Goal: Task Accomplishment & Management: Manage account settings

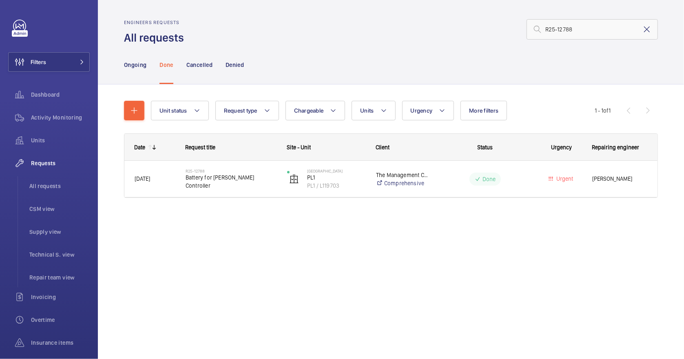
click at [646, 30] on mat-icon at bounding box center [647, 29] width 10 height 10
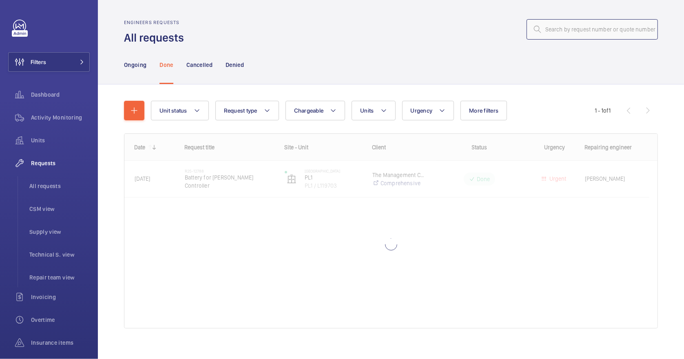
click at [574, 31] on input "text" at bounding box center [591, 29] width 131 height 20
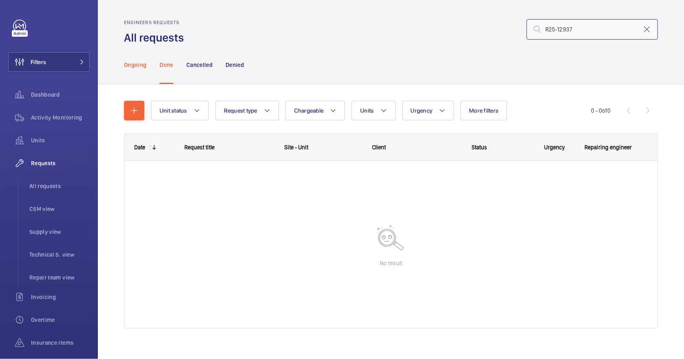
type input "R25-12937"
click at [137, 61] on p "Ongoing" at bounding box center [135, 65] width 22 height 8
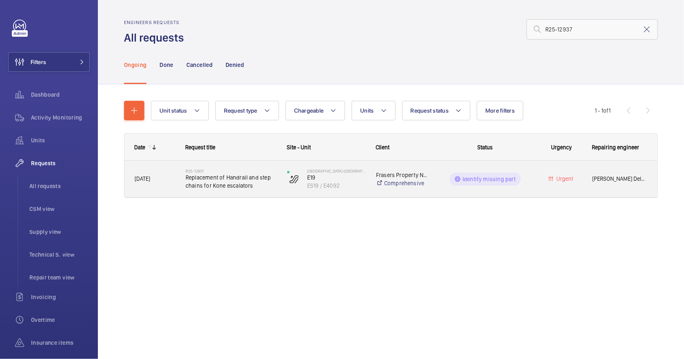
click at [168, 185] on div "[DATE]" at bounding box center [150, 179] width 50 height 26
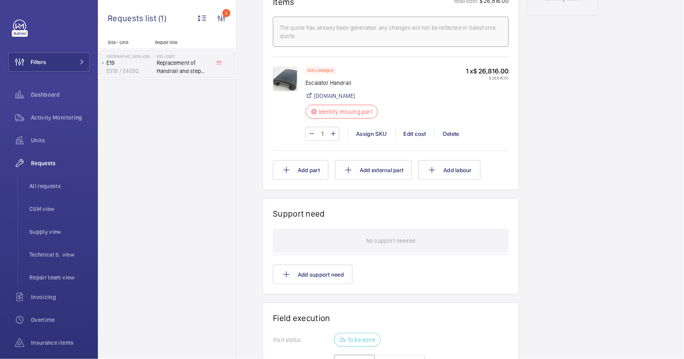
scroll to position [451, 0]
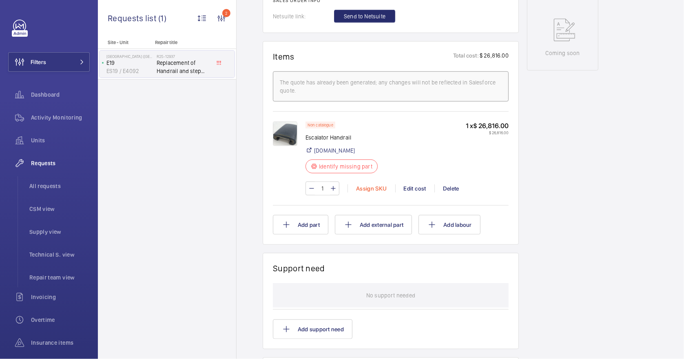
click at [374, 188] on div "Assign SKU" at bounding box center [371, 188] width 48 height 8
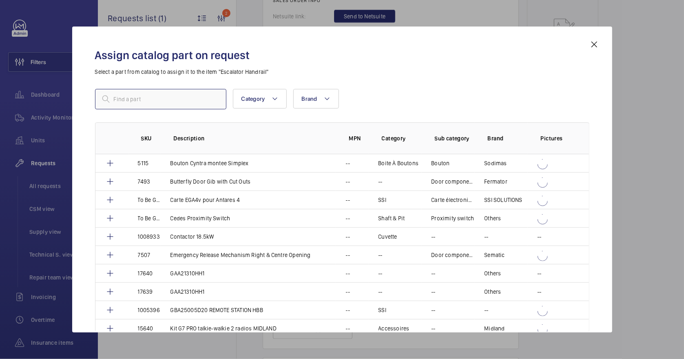
click at [126, 99] on input "text" at bounding box center [160, 99] width 131 height 20
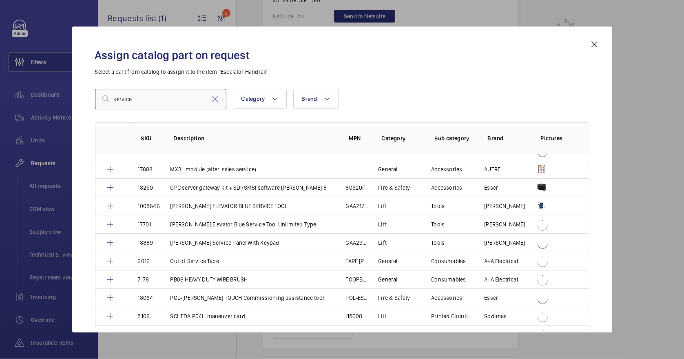
scroll to position [652, 0]
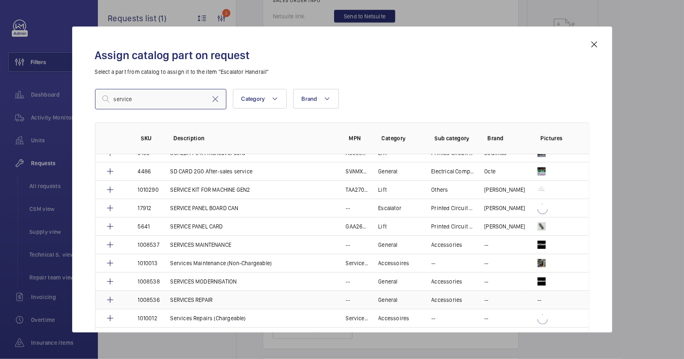
type input "service"
click at [190, 296] on p "SERVICES REPAIR" at bounding box center [191, 300] width 42 height 8
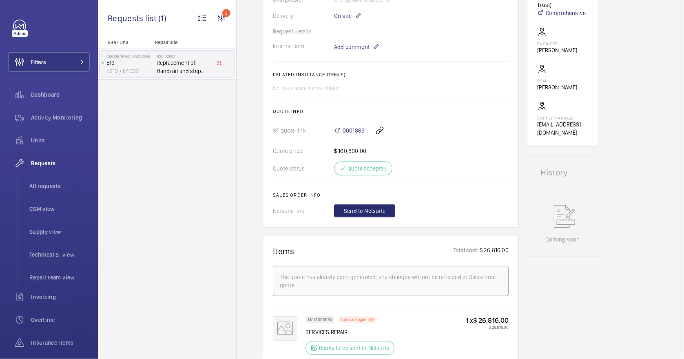
scroll to position [326, 0]
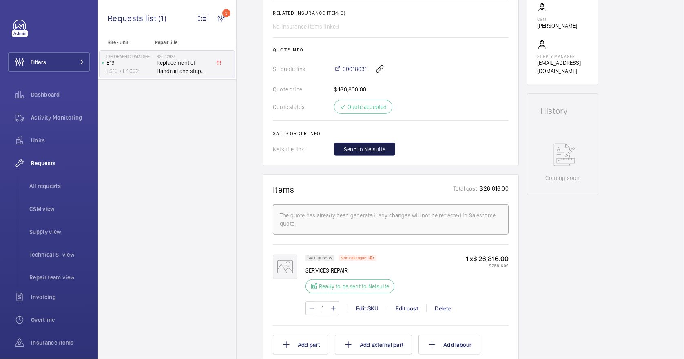
click at [361, 147] on span "Send to Netsuite" at bounding box center [365, 149] width 42 height 8
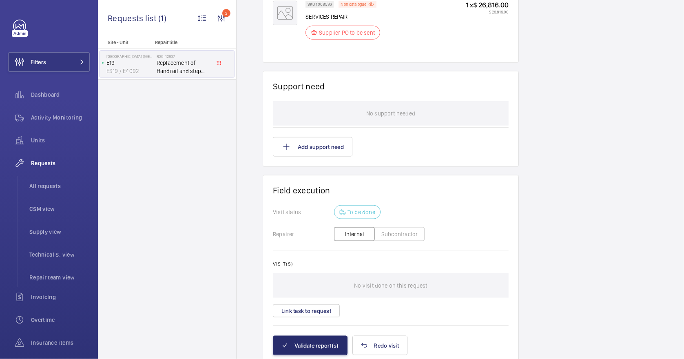
scroll to position [359, 0]
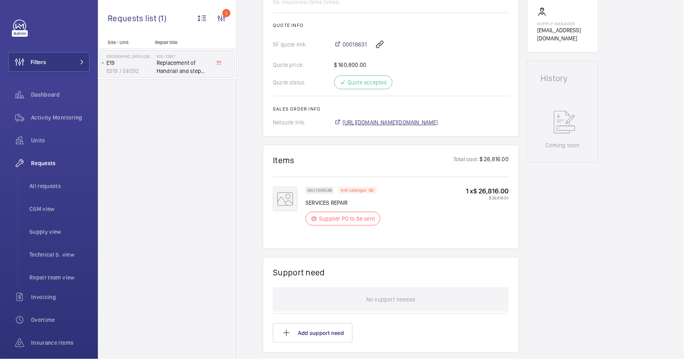
click at [416, 123] on span "[URL][DOMAIN_NAME][DOMAIN_NAME]" at bounding box center [389, 122] width 95 height 8
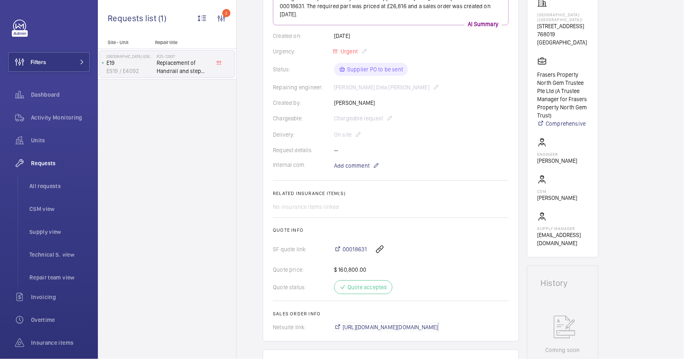
scroll to position [141, 0]
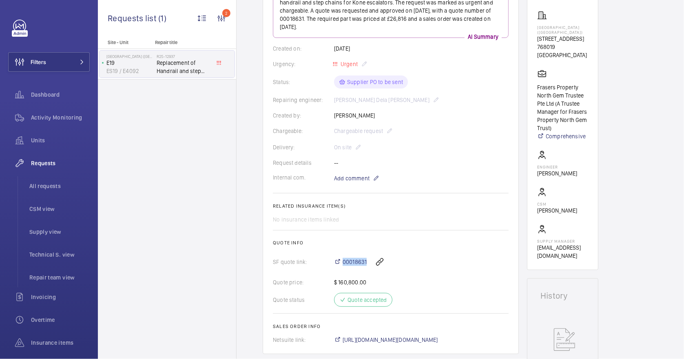
drag, startPoint x: 342, startPoint y: 253, endPoint x: 366, endPoint y: 255, distance: 24.1
click at [366, 255] on div "00018631" at bounding box center [421, 262] width 174 height 20
copy span "00018631"
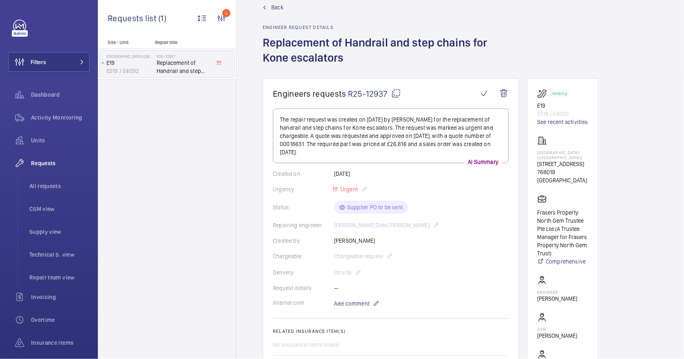
scroll to position [0, 0]
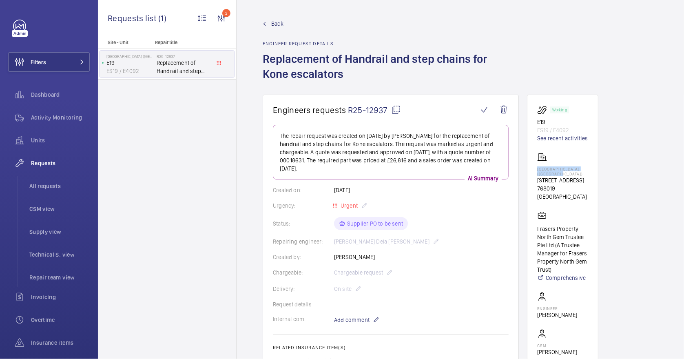
drag, startPoint x: 567, startPoint y: 174, endPoint x: 537, endPoint y: 170, distance: 30.0
click at [537, 170] on p "[GEOGRAPHIC_DATA] ([GEOGRAPHIC_DATA])" at bounding box center [562, 171] width 51 height 10
drag, startPoint x: 537, startPoint y: 170, endPoint x: 545, endPoint y: 170, distance: 8.6
copy p "[GEOGRAPHIC_DATA] ([GEOGRAPHIC_DATA])"
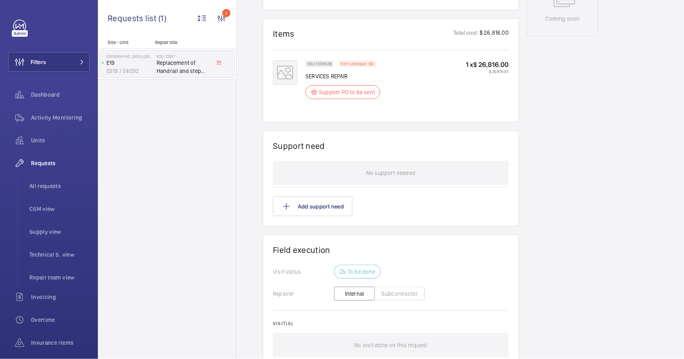
scroll to position [576, 0]
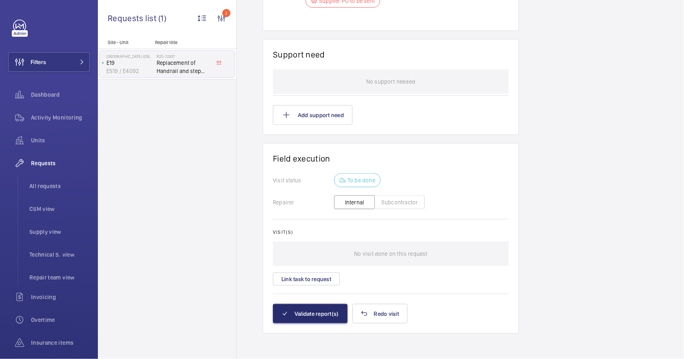
click at [388, 195] on button "Subcontractor" at bounding box center [399, 202] width 50 height 14
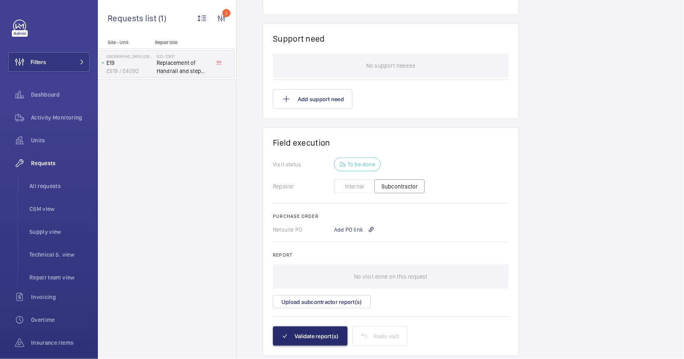
scroll to position [599, 0]
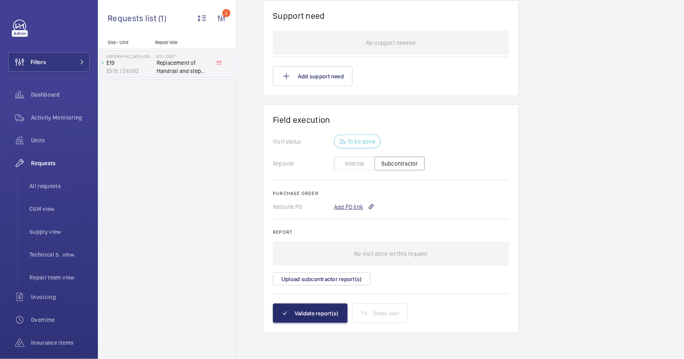
click at [342, 206] on div "Add PO link" at bounding box center [354, 207] width 40 height 8
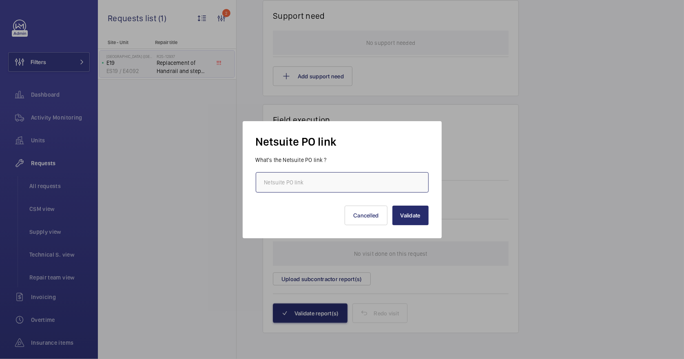
click at [303, 180] on input "text" at bounding box center [342, 182] width 173 height 20
paste input "[URL][DOMAIN_NAME][DOMAIN_NAME]"
type input "[URL][DOMAIN_NAME][DOMAIN_NAME]"
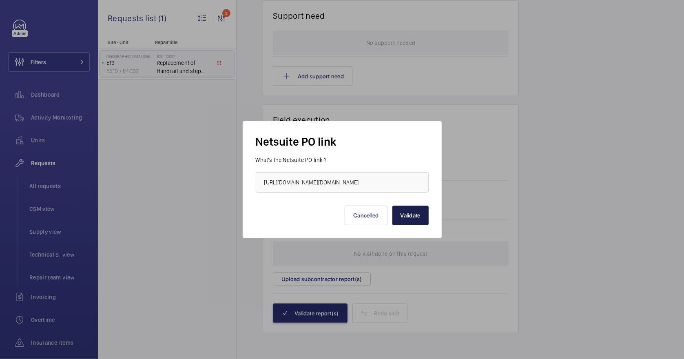
click at [410, 217] on button "Validate" at bounding box center [410, 215] width 36 height 20
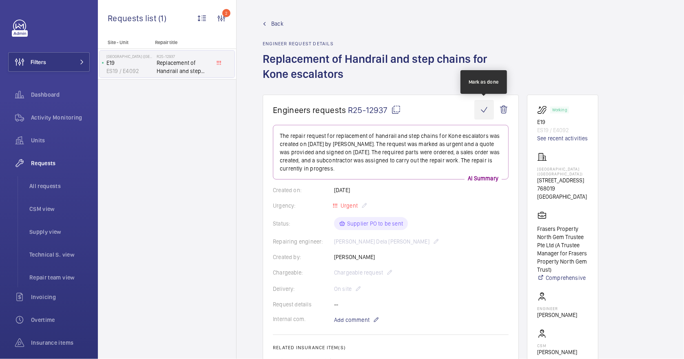
click at [483, 110] on wm-front-icon-button at bounding box center [484, 110] width 20 height 20
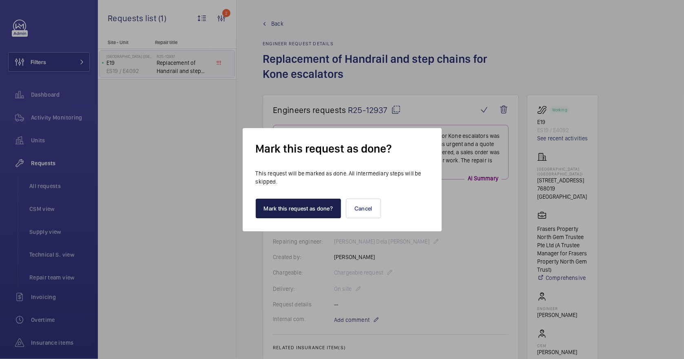
drag, startPoint x: 313, startPoint y: 208, endPoint x: 369, endPoint y: 218, distance: 56.2
click at [373, 224] on div "Mark this request as done? This request will be marked as done. All intermediar…" at bounding box center [342, 179] width 199 height 103
click at [365, 209] on button "Cancel" at bounding box center [363, 209] width 35 height 20
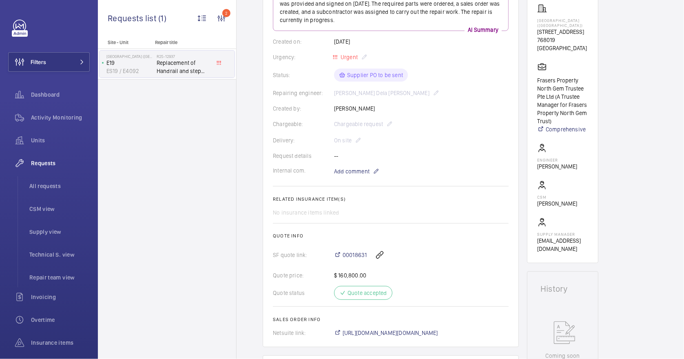
scroll to position [217, 0]
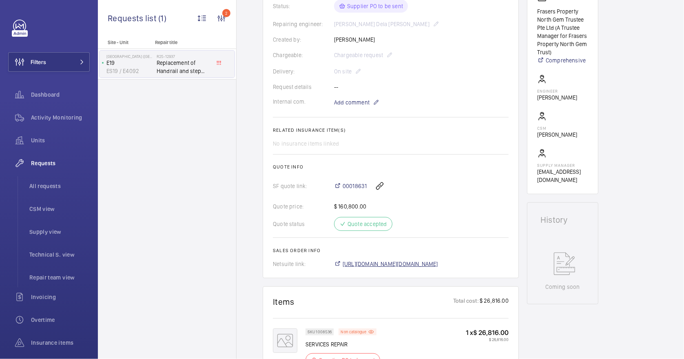
click at [425, 265] on span "[URL][DOMAIN_NAME][DOMAIN_NAME]" at bounding box center [389, 264] width 95 height 8
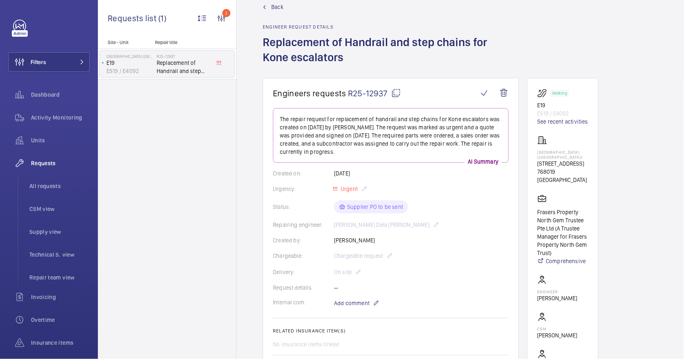
scroll to position [0, 0]
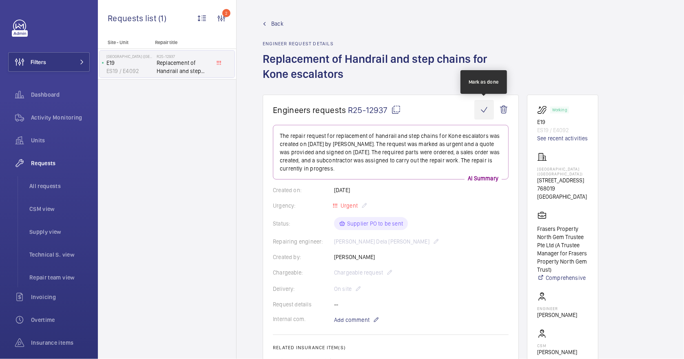
click at [483, 109] on wm-front-icon-button at bounding box center [484, 110] width 20 height 20
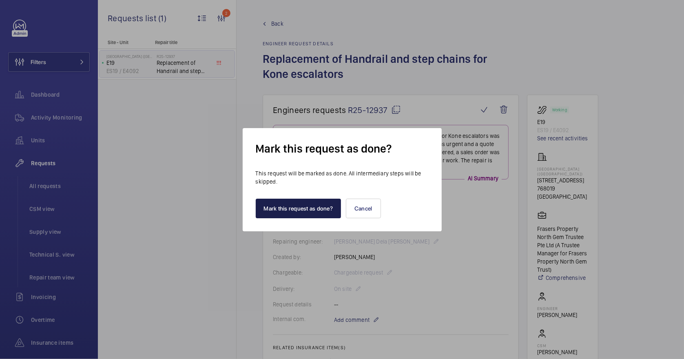
click at [328, 212] on button "Mark this request as done?" at bounding box center [299, 209] width 86 height 20
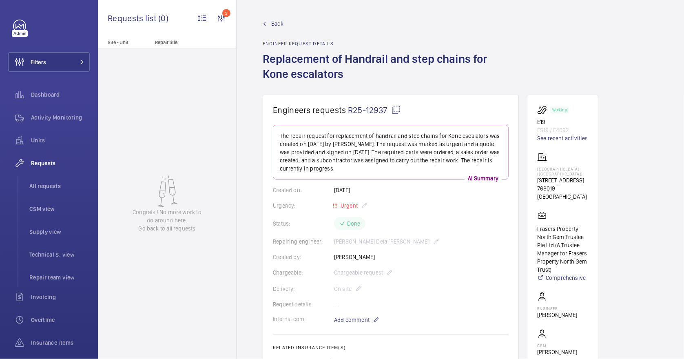
click at [274, 24] on span "Back" at bounding box center [277, 24] width 12 height 8
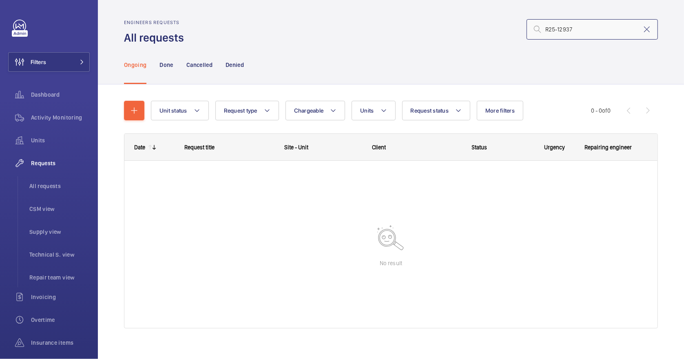
click at [582, 31] on input "R25-12937" at bounding box center [591, 29] width 131 height 20
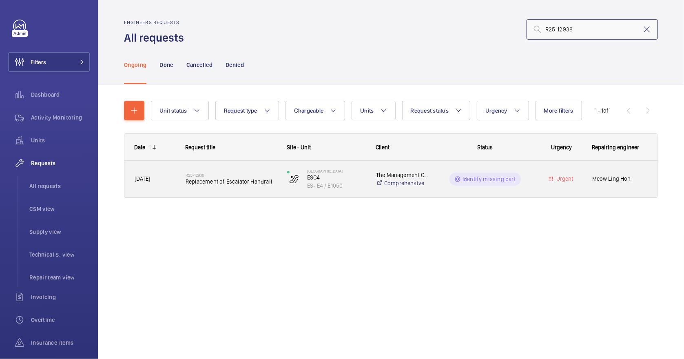
type input "R25-12938"
click at [228, 187] on div "R25-12938 Replacement of Escalator Handrail" at bounding box center [230, 179] width 91 height 24
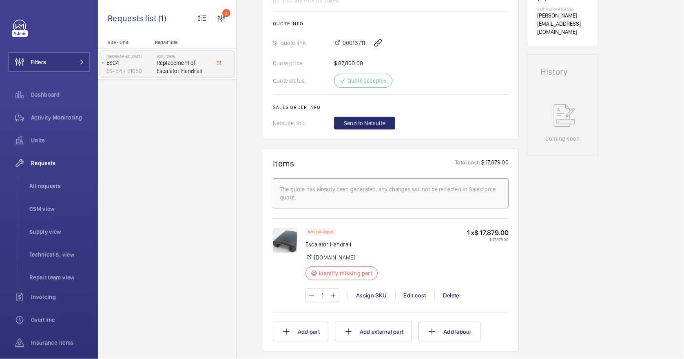
scroll to position [435, 0]
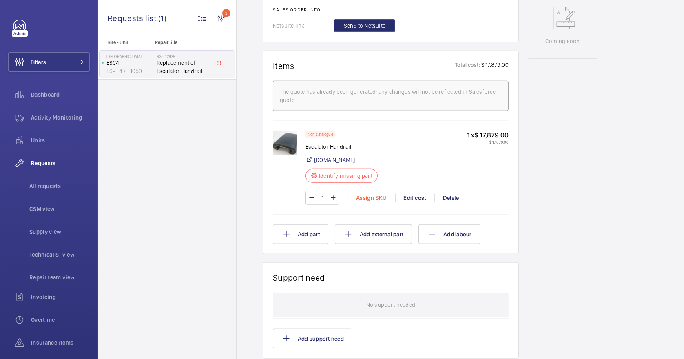
click at [370, 197] on div "Assign SKU" at bounding box center [371, 198] width 48 height 8
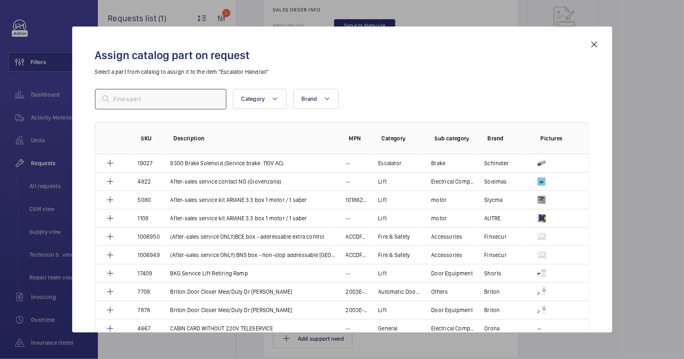
click at [175, 99] on input "text" at bounding box center [160, 99] width 131 height 20
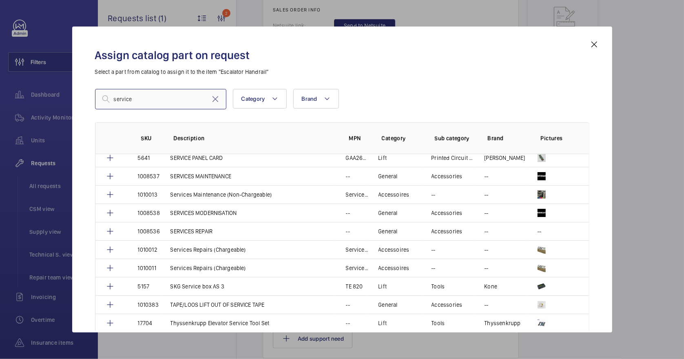
scroll to position [697, 0]
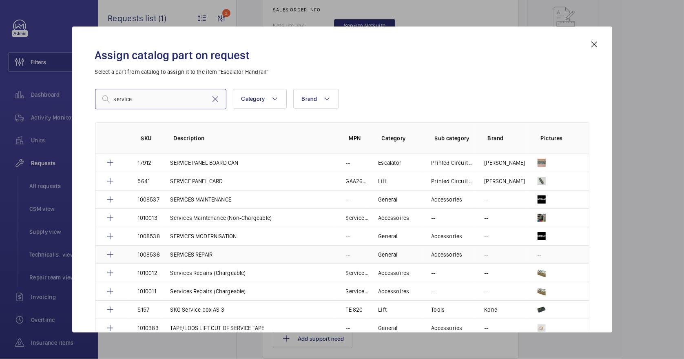
type input "service"
click at [186, 251] on p "SERVICES REPAIR" at bounding box center [191, 254] width 42 height 8
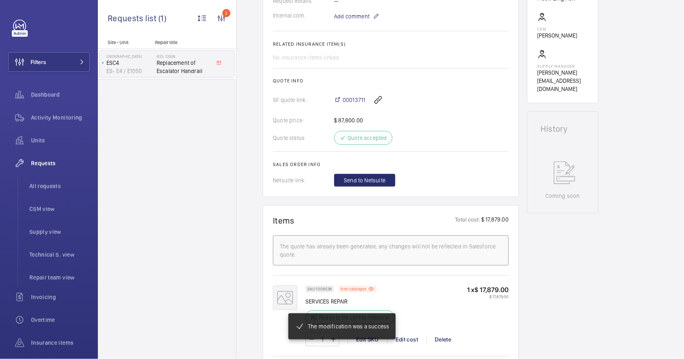
scroll to position [288, 0]
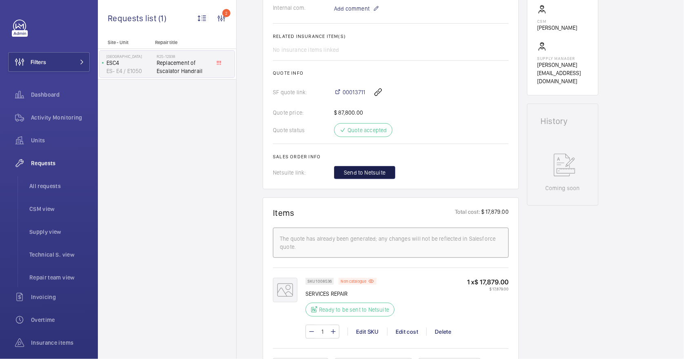
click at [372, 170] on span "Send to Netsuite" at bounding box center [365, 172] width 42 height 8
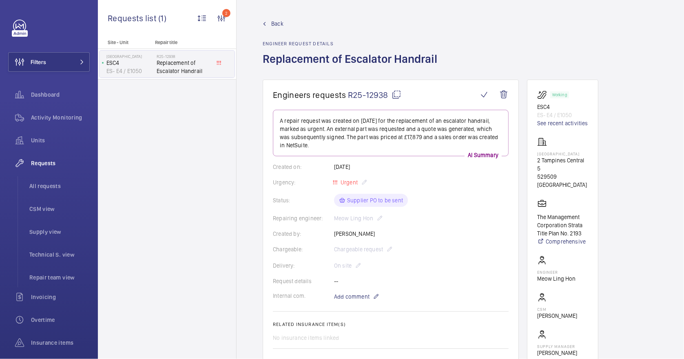
scroll to position [217, 0]
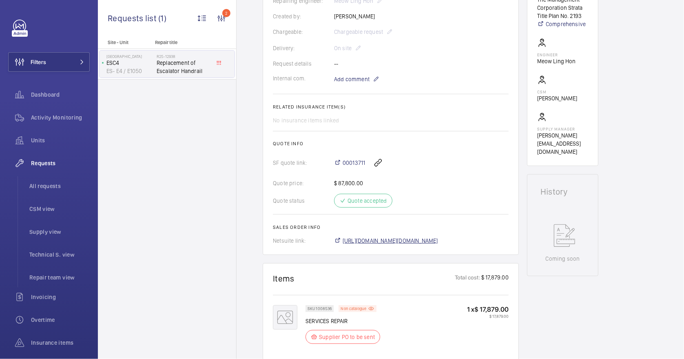
click at [435, 240] on span "[URL][DOMAIN_NAME][DOMAIN_NAME]" at bounding box center [389, 240] width 95 height 8
drag, startPoint x: 342, startPoint y: 157, endPoint x: 367, endPoint y: 157, distance: 25.3
click at [367, 157] on div "00013711" at bounding box center [421, 163] width 174 height 20
drag, startPoint x: 367, startPoint y: 157, endPoint x: 354, endPoint y: 159, distance: 13.6
copy div "00013711"
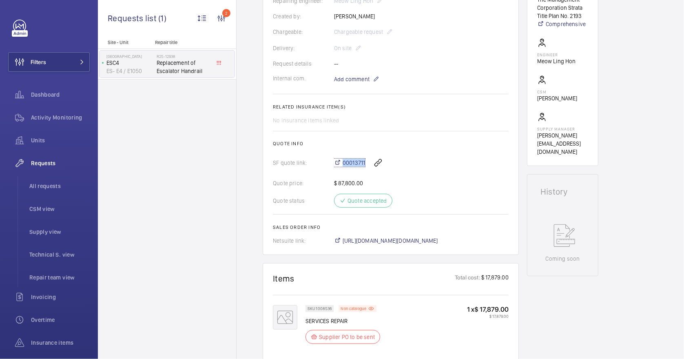
copy div "00013711"
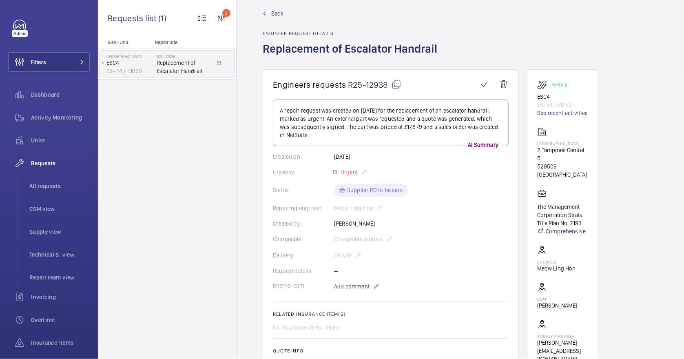
scroll to position [0, 0]
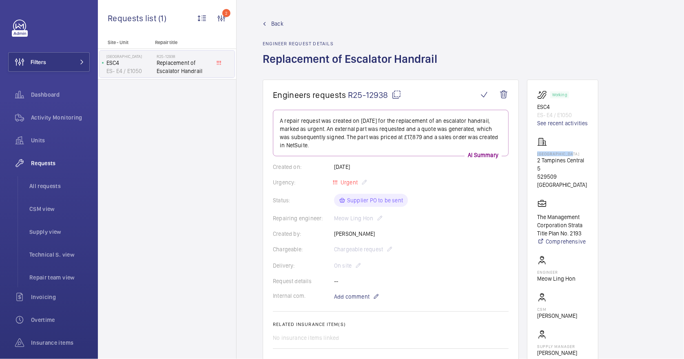
drag, startPoint x: 574, startPoint y: 154, endPoint x: 527, endPoint y: 155, distance: 46.9
click at [527, 155] on wm-front-card "Working ESC4 ES- E4 / E1050 See recent activities [GEOGRAPHIC_DATA] [GEOGRAPHIC…" at bounding box center [562, 231] width 71 height 304
drag, startPoint x: 527, startPoint y: 155, endPoint x: 541, endPoint y: 152, distance: 13.7
copy p "[GEOGRAPHIC_DATA]"
